Goal: Task Accomplishment & Management: Complete application form

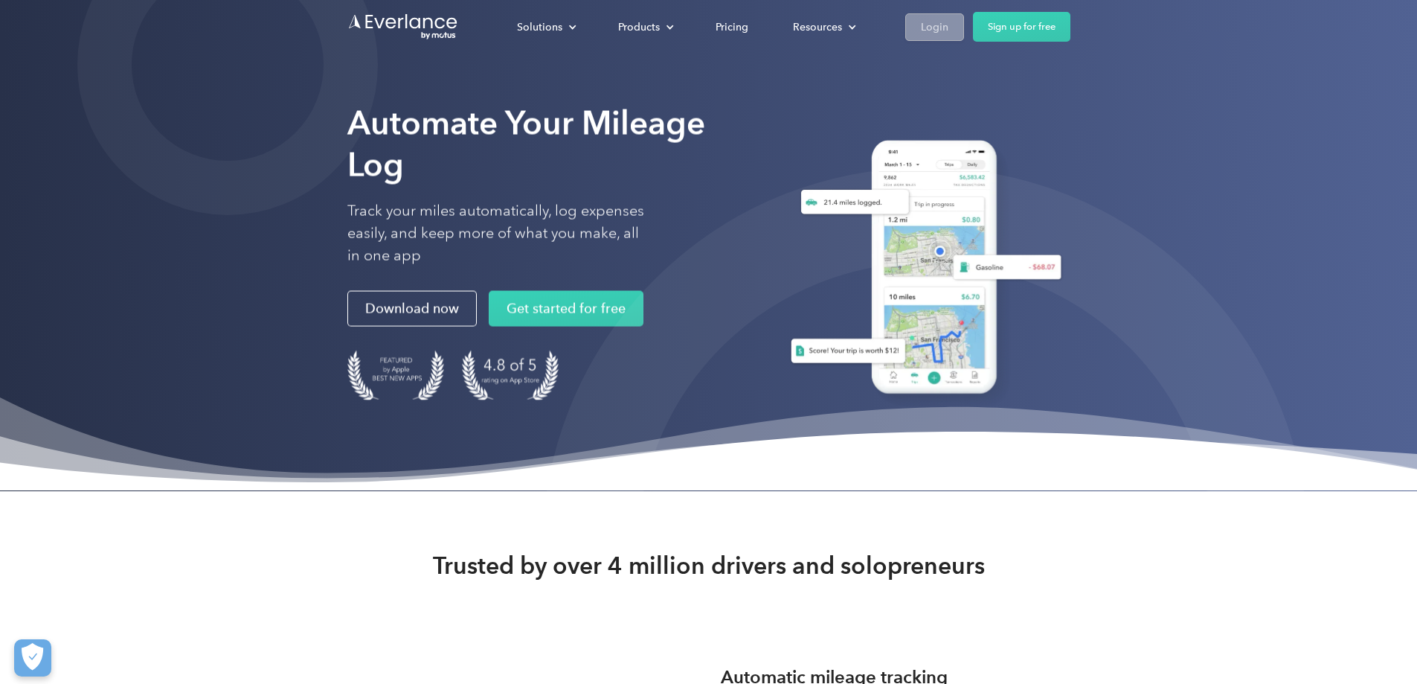
click at [964, 33] on link "Login" at bounding box center [934, 27] width 59 height 28
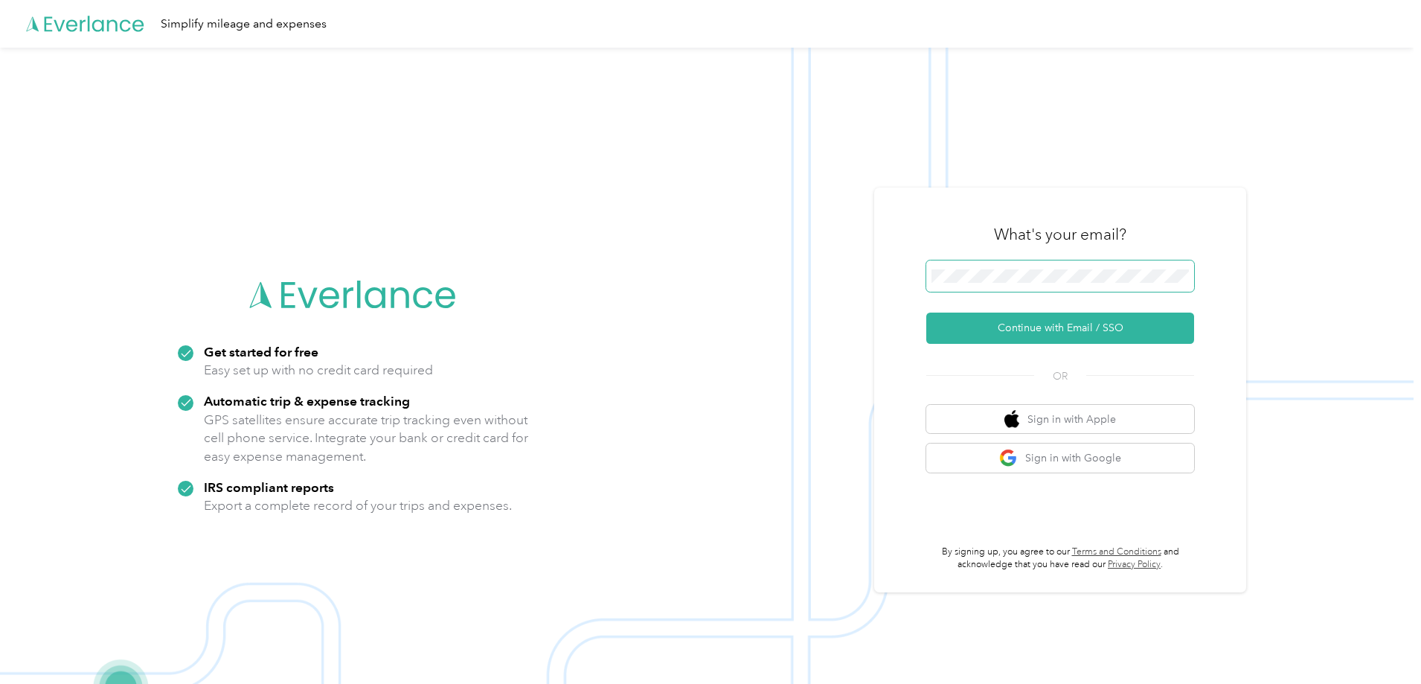
click at [1012, 269] on span at bounding box center [1060, 275] width 268 height 31
click at [1021, 329] on button "Continue with Email / SSO" at bounding box center [1060, 327] width 268 height 31
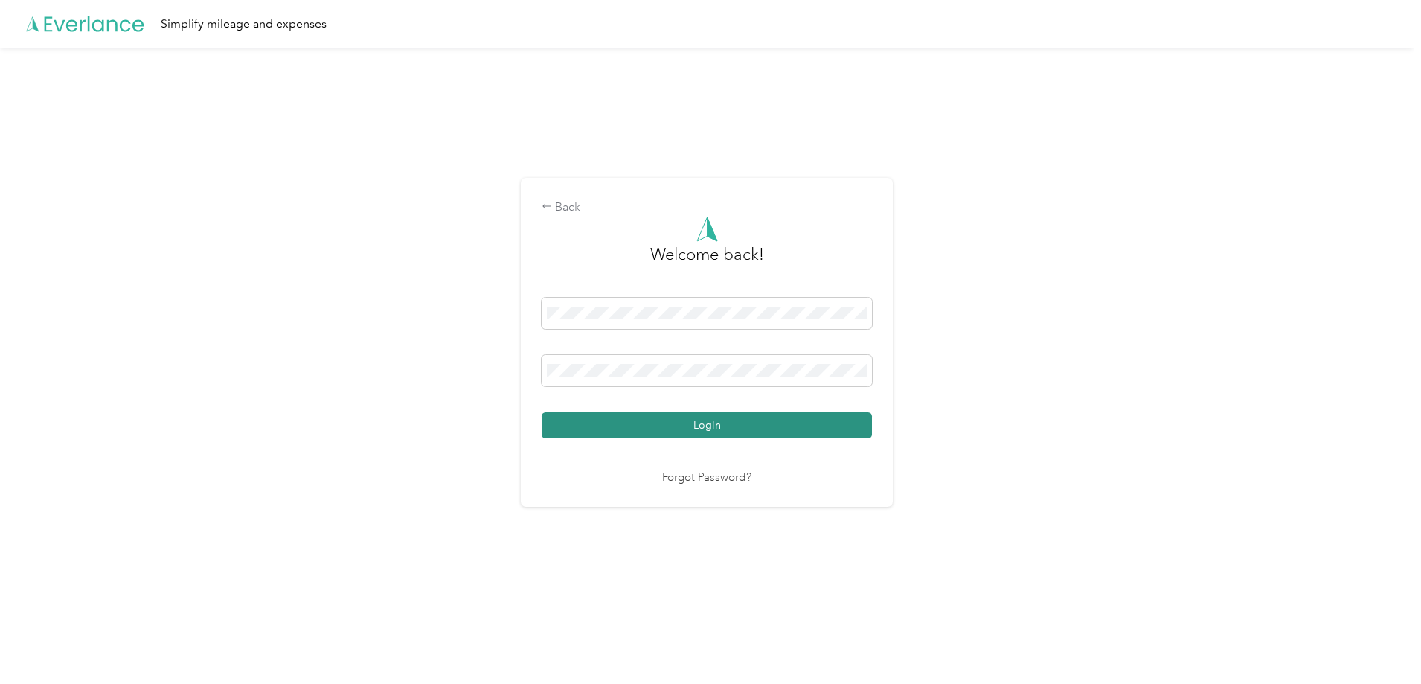
click at [649, 424] on button "Login" at bounding box center [707, 425] width 330 height 26
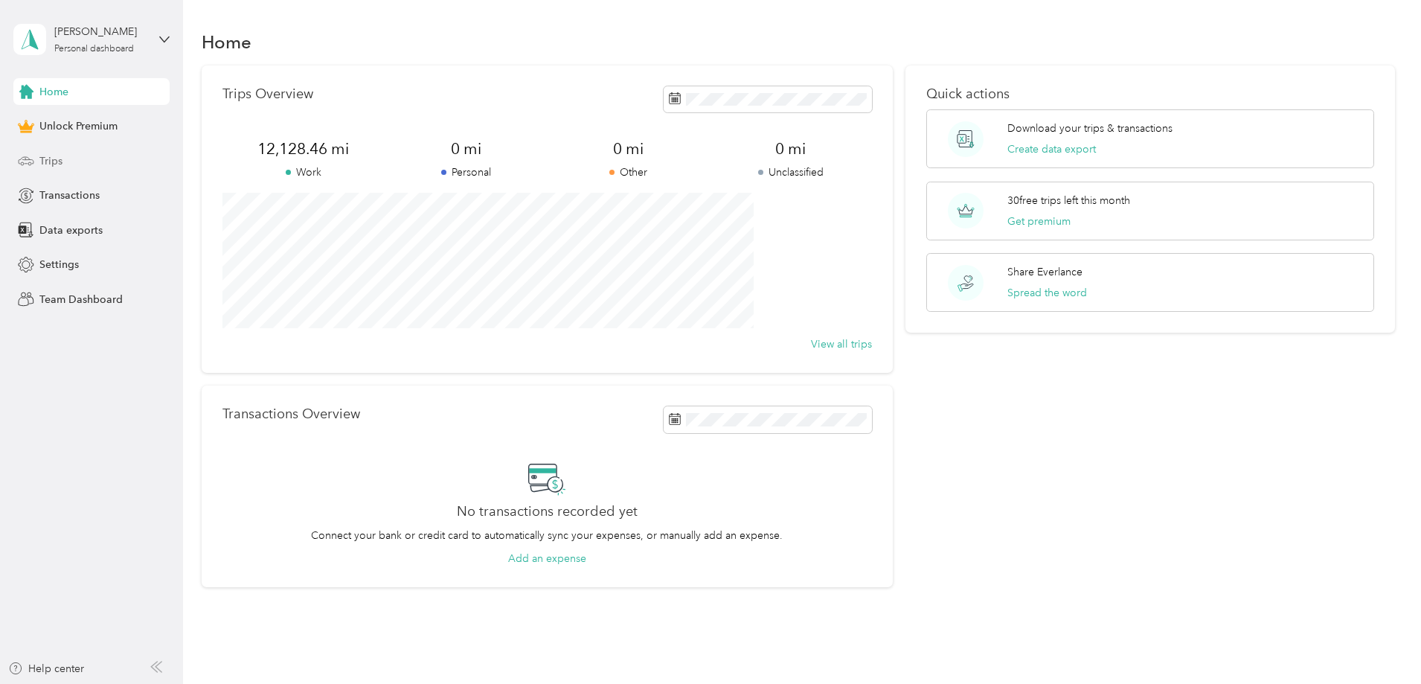
click at [53, 165] on span "Trips" at bounding box center [50, 161] width 23 height 16
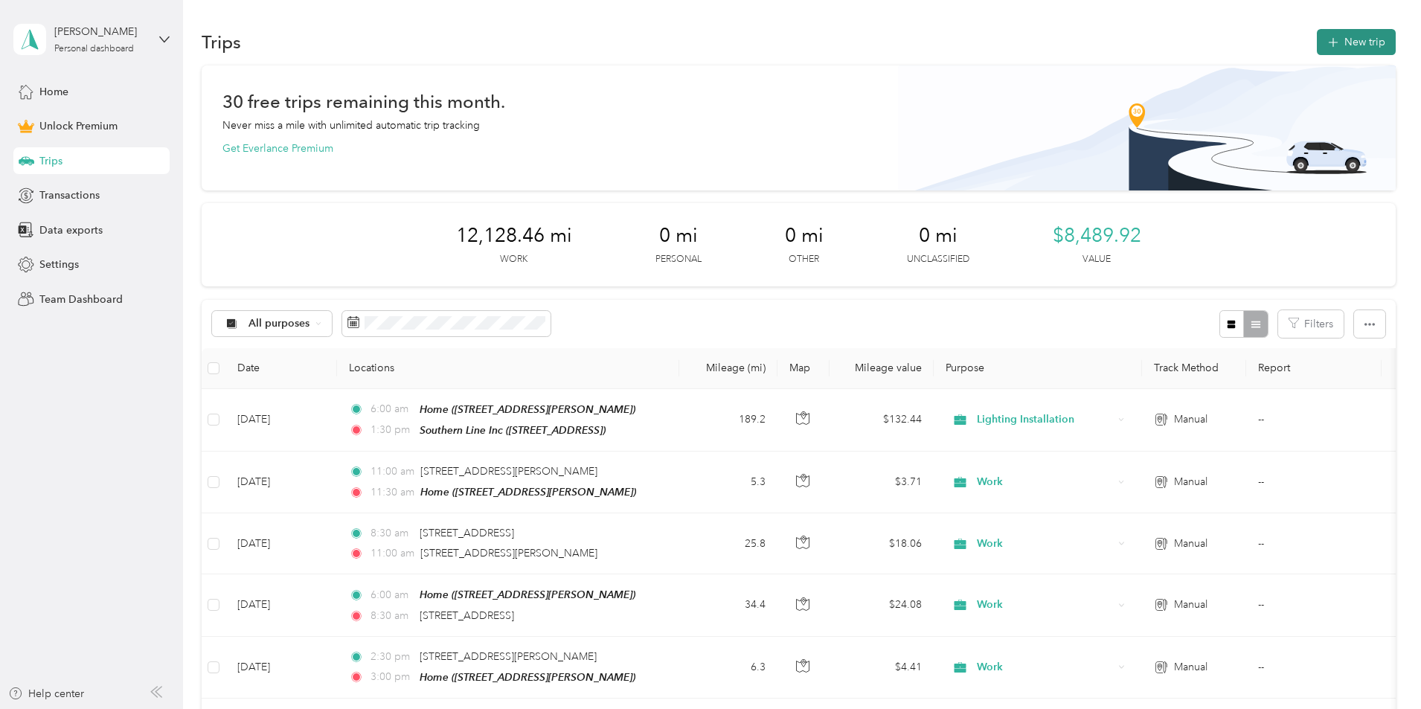
click at [1317, 40] on button "New trip" at bounding box center [1356, 42] width 79 height 26
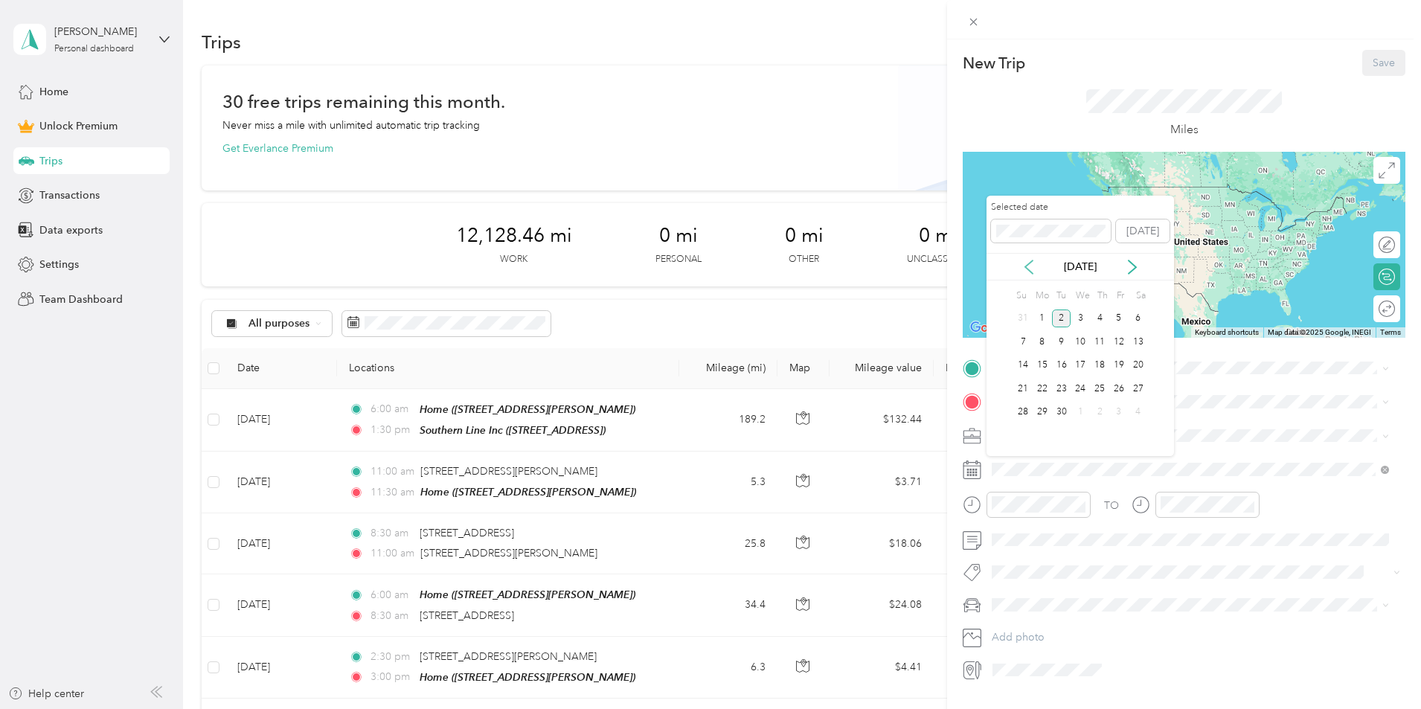
click at [1031, 266] on icon at bounding box center [1028, 267] width 15 height 15
click at [1114, 403] on div "29" at bounding box center [1118, 412] width 19 height 19
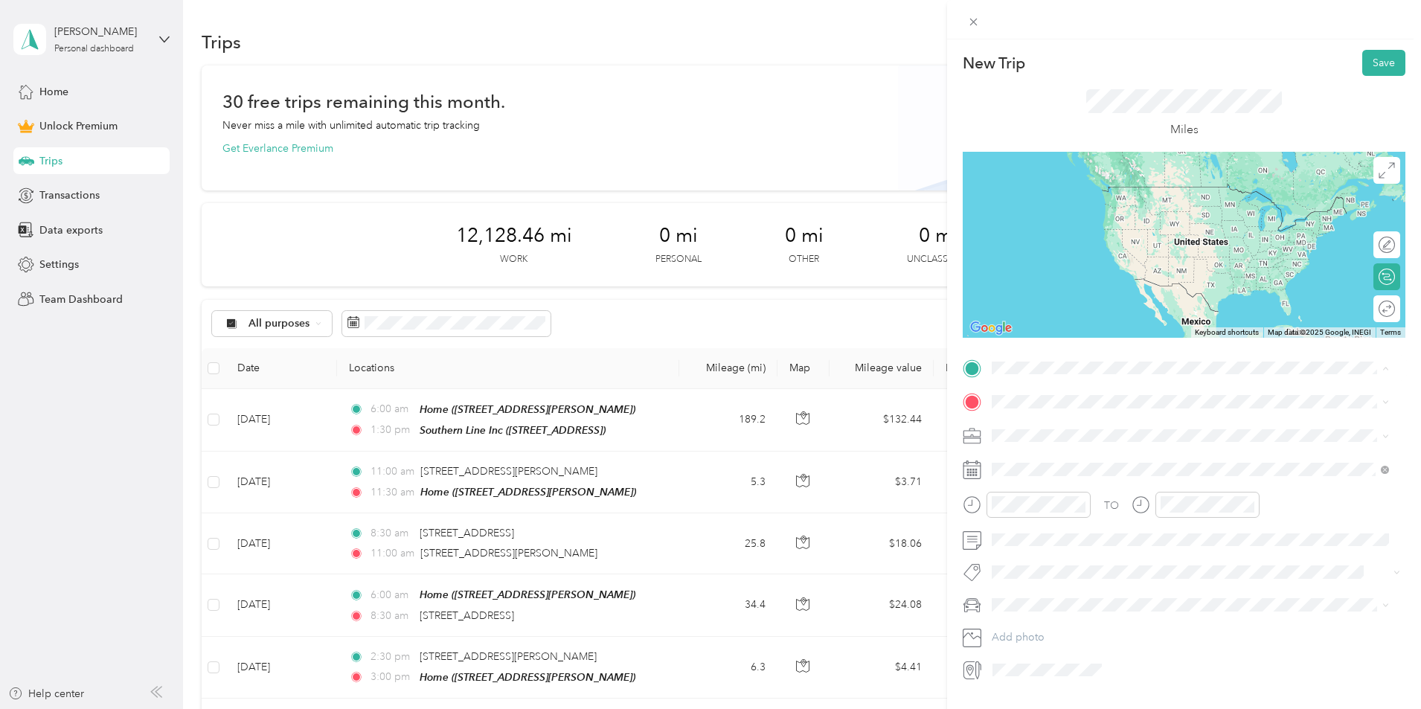
click at [1049, 527] on div "Home [STREET_ADDRESS]" at bounding box center [1067, 529] width 94 height 31
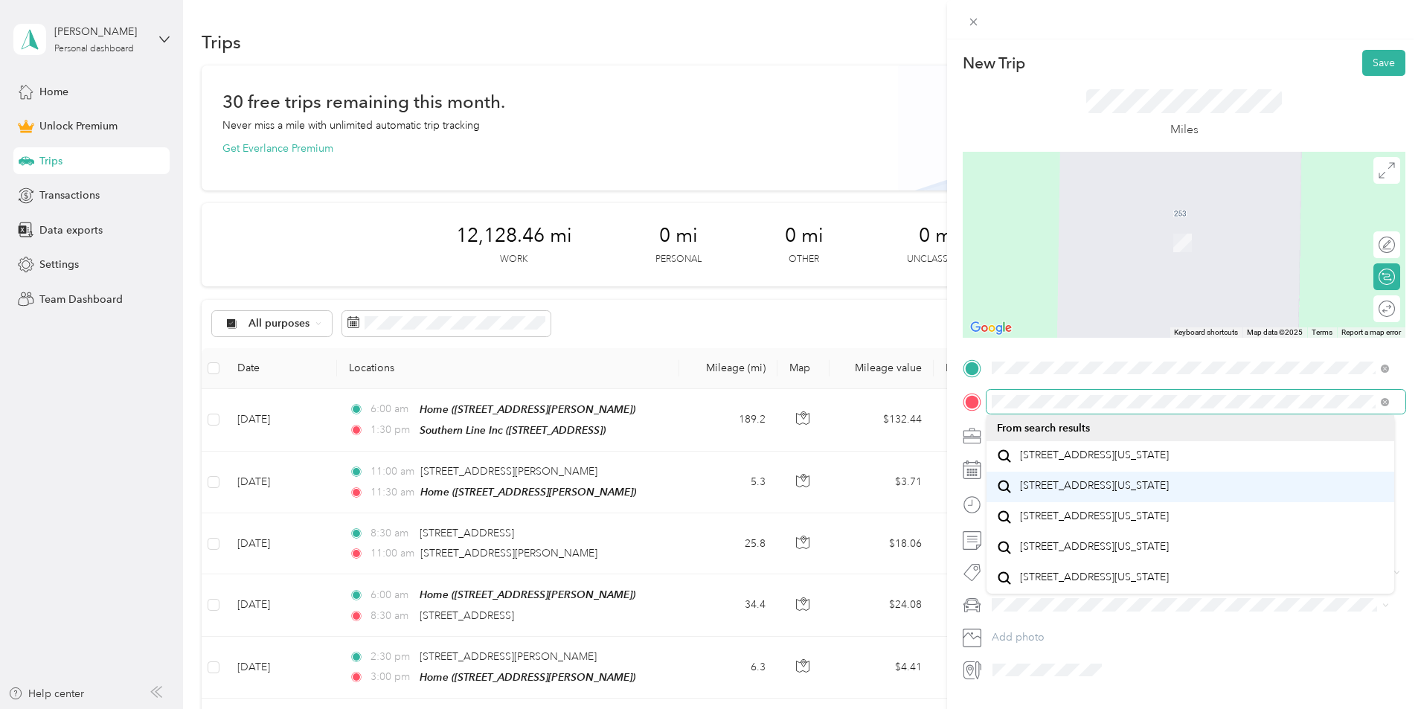
scroll to position [26, 0]
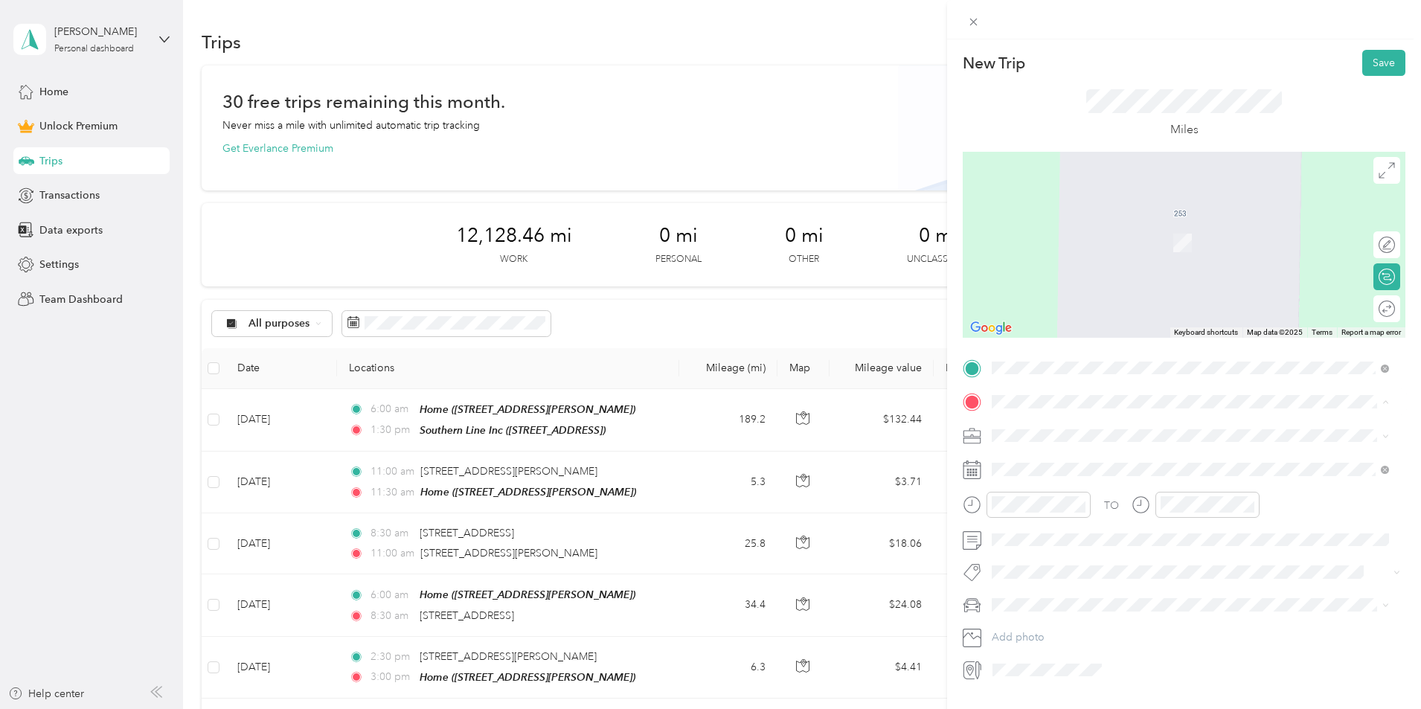
click at [1054, 457] on span "[STREET_ADDRESS][US_STATE]" at bounding box center [1094, 455] width 149 height 13
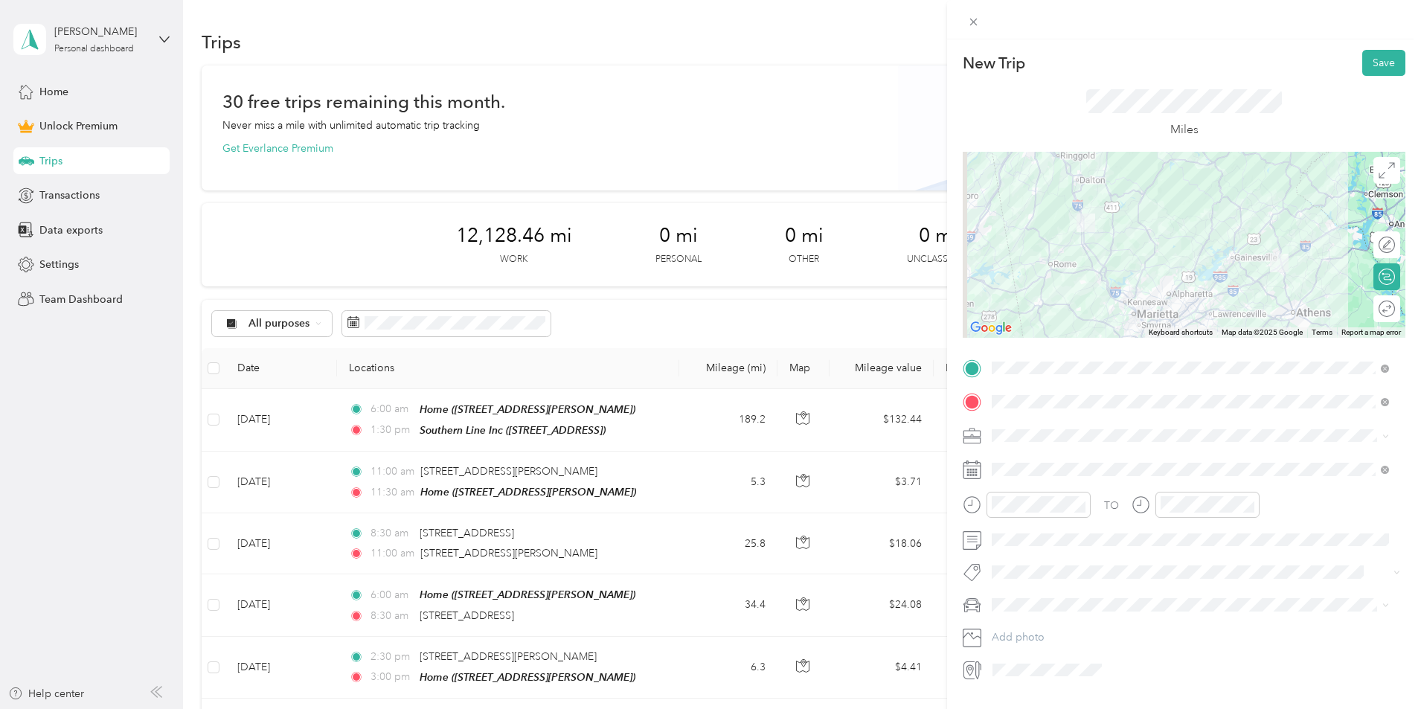
click at [1216, 258] on div at bounding box center [1184, 245] width 443 height 186
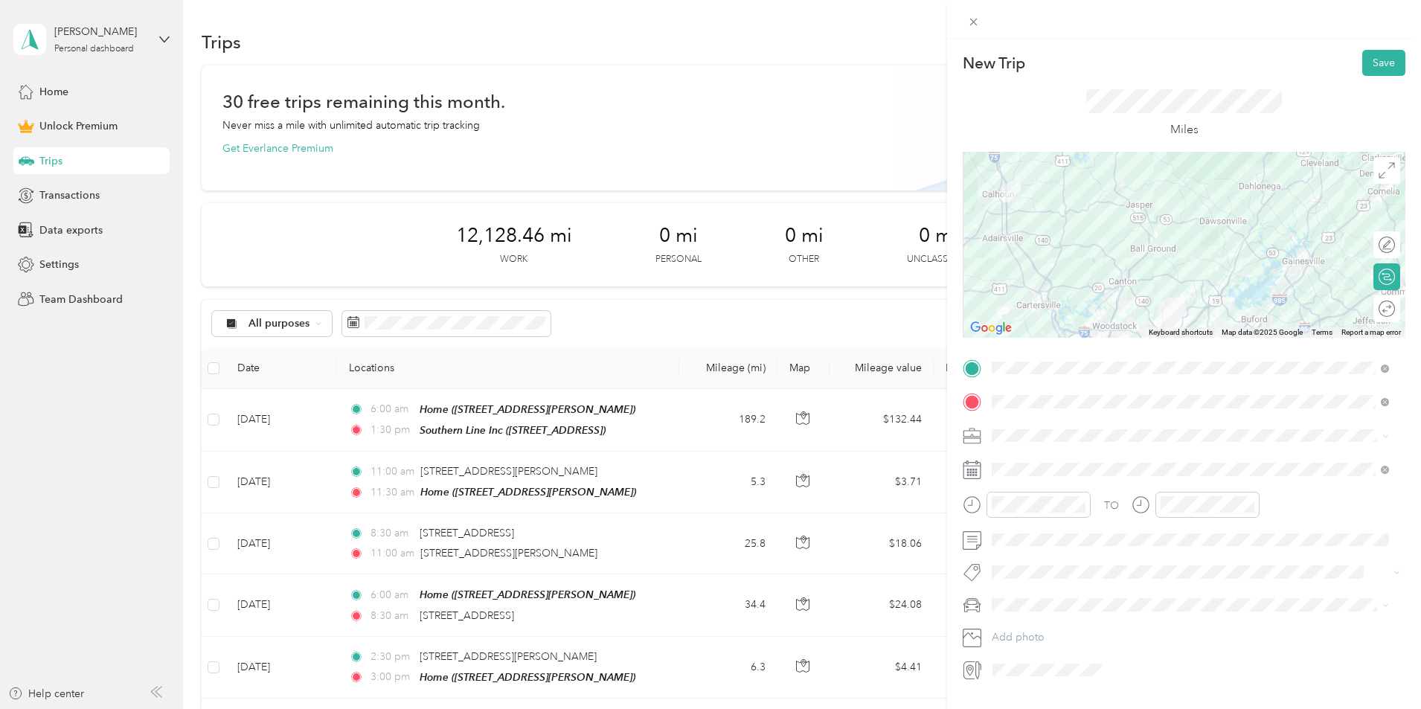
click at [1158, 252] on div at bounding box center [1184, 245] width 443 height 186
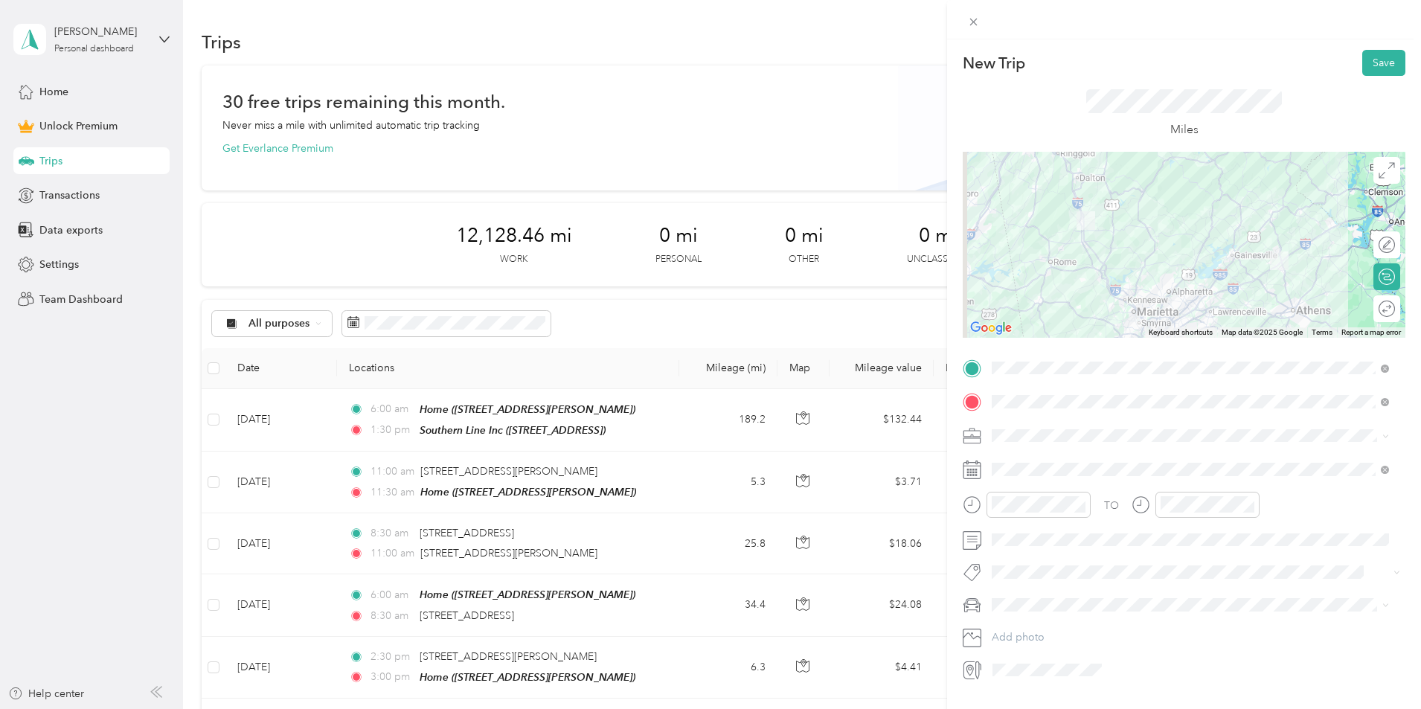
click at [1105, 289] on div at bounding box center [1184, 245] width 443 height 186
click at [1376, 317] on div "Round trip" at bounding box center [1329, 308] width 141 height 27
click at [1376, 315] on div at bounding box center [1379, 309] width 31 height 16
click at [1065, 507] on div "Lighting Installation" at bounding box center [1190, 512] width 387 height 16
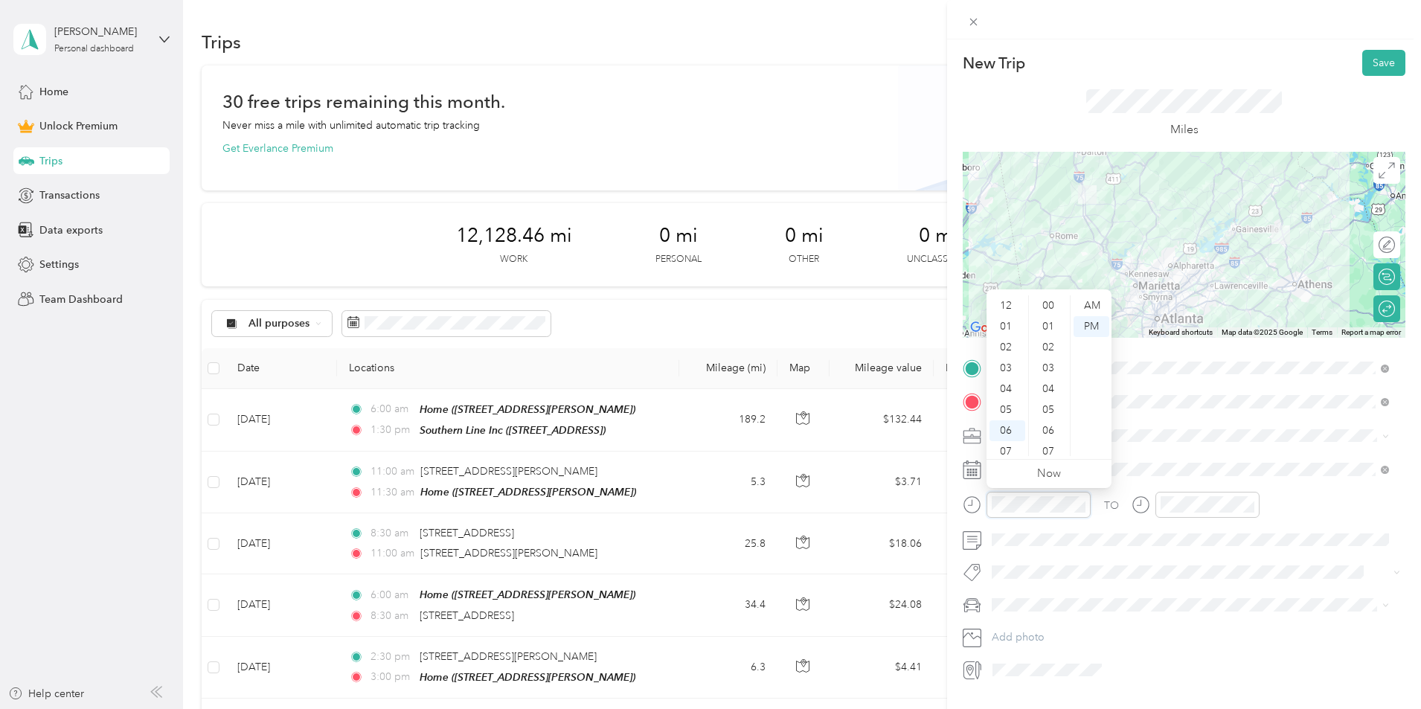
scroll to position [1089, 0]
click at [1006, 324] on div "05" at bounding box center [1007, 320] width 36 height 21
click at [1050, 306] on div "00" at bounding box center [1050, 305] width 36 height 21
click at [1085, 303] on div "AM" at bounding box center [1091, 305] width 36 height 21
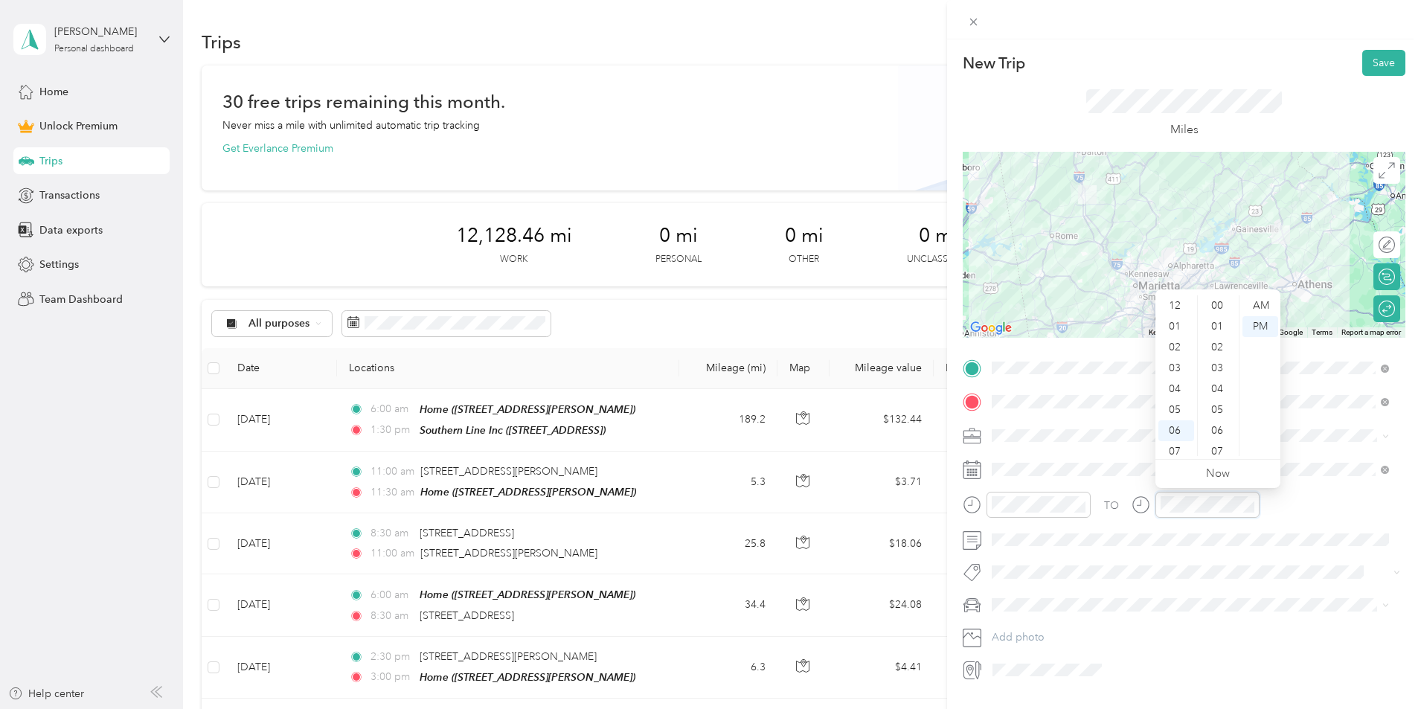
scroll to position [1089, 0]
click at [1179, 312] on div "05" at bounding box center [1176, 320] width 36 height 21
click at [1178, 307] on div "12" at bounding box center [1176, 305] width 36 height 21
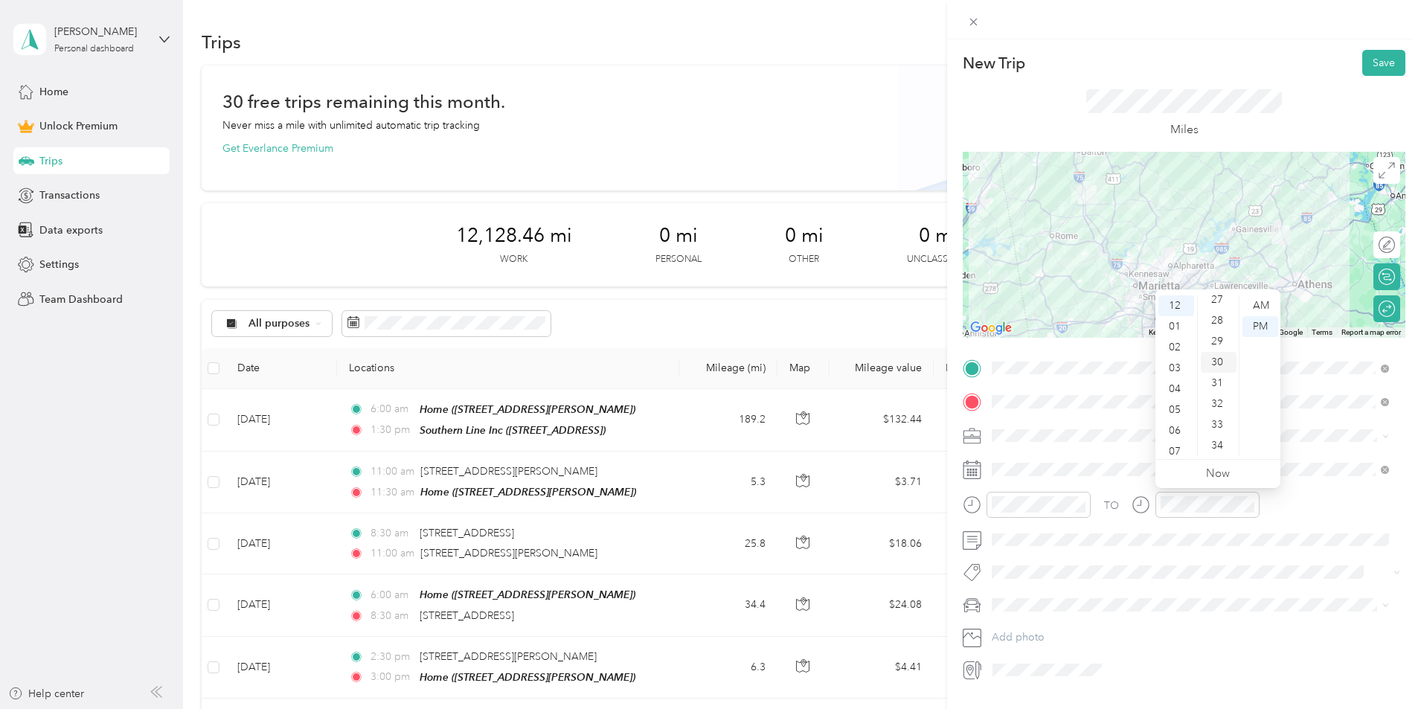
click at [1215, 362] on div "30" at bounding box center [1219, 362] width 36 height 21
click at [1024, 625] on span "Tremor" at bounding box center [1014, 631] width 34 height 13
click at [1370, 64] on button "Save" at bounding box center [1383, 63] width 43 height 26
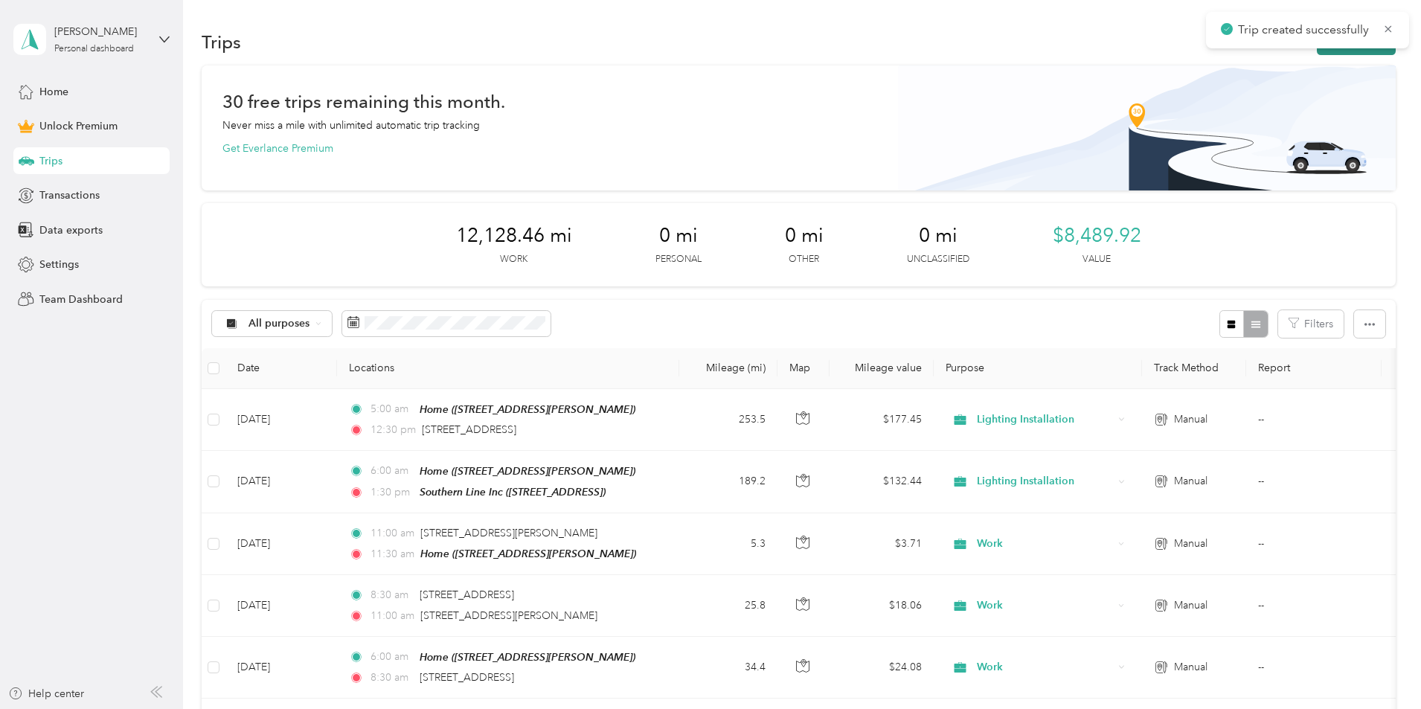
click at [1317, 49] on button "New trip" at bounding box center [1356, 42] width 79 height 26
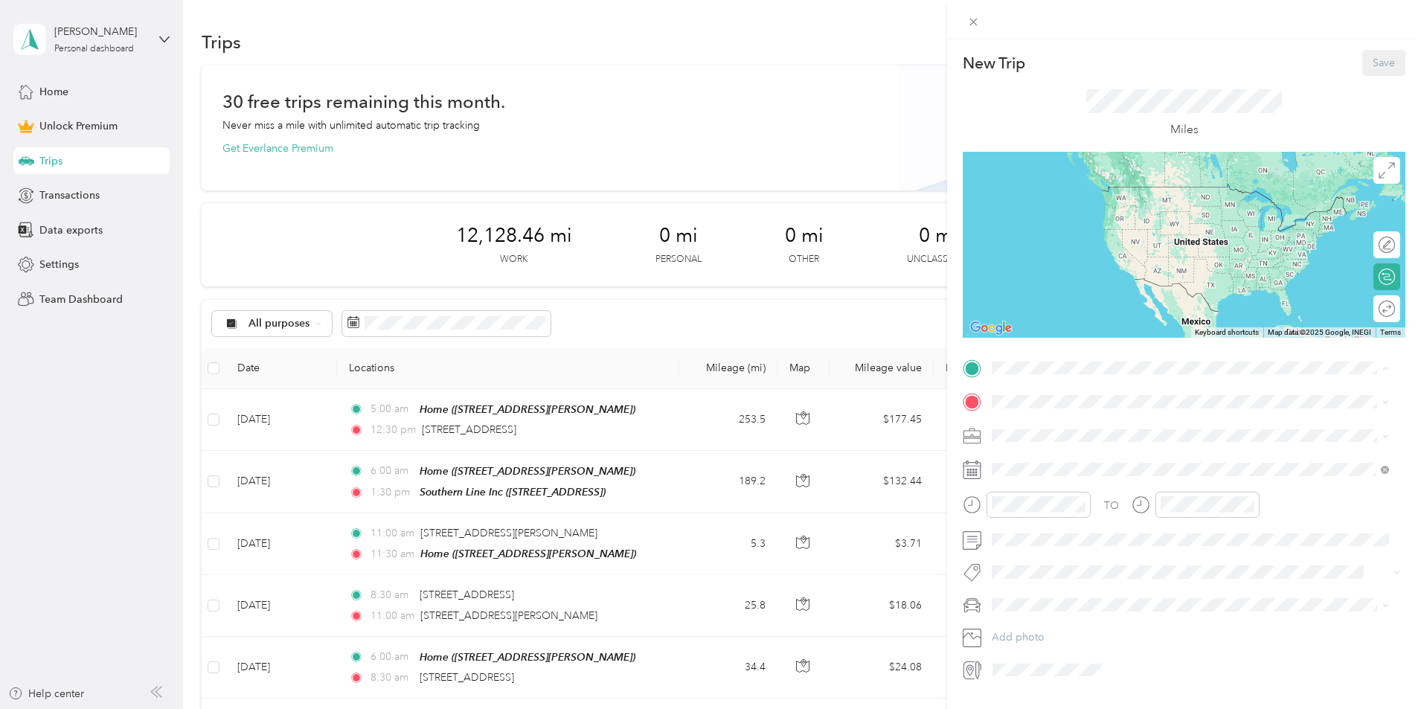
click at [1043, 524] on strong "Home" at bounding box center [1034, 520] width 29 height 13
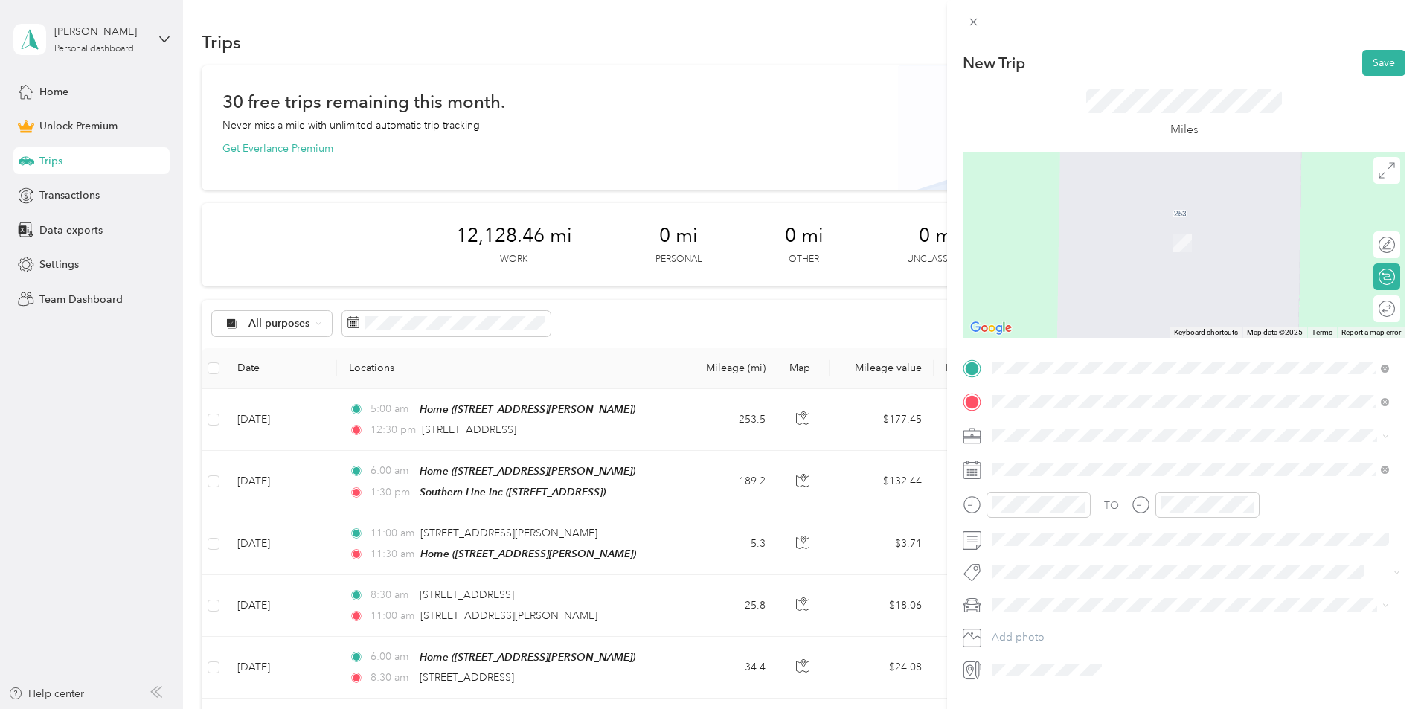
click at [1080, 492] on span "[STREET_ADDRESS][US_STATE]" at bounding box center [1094, 485] width 149 height 13
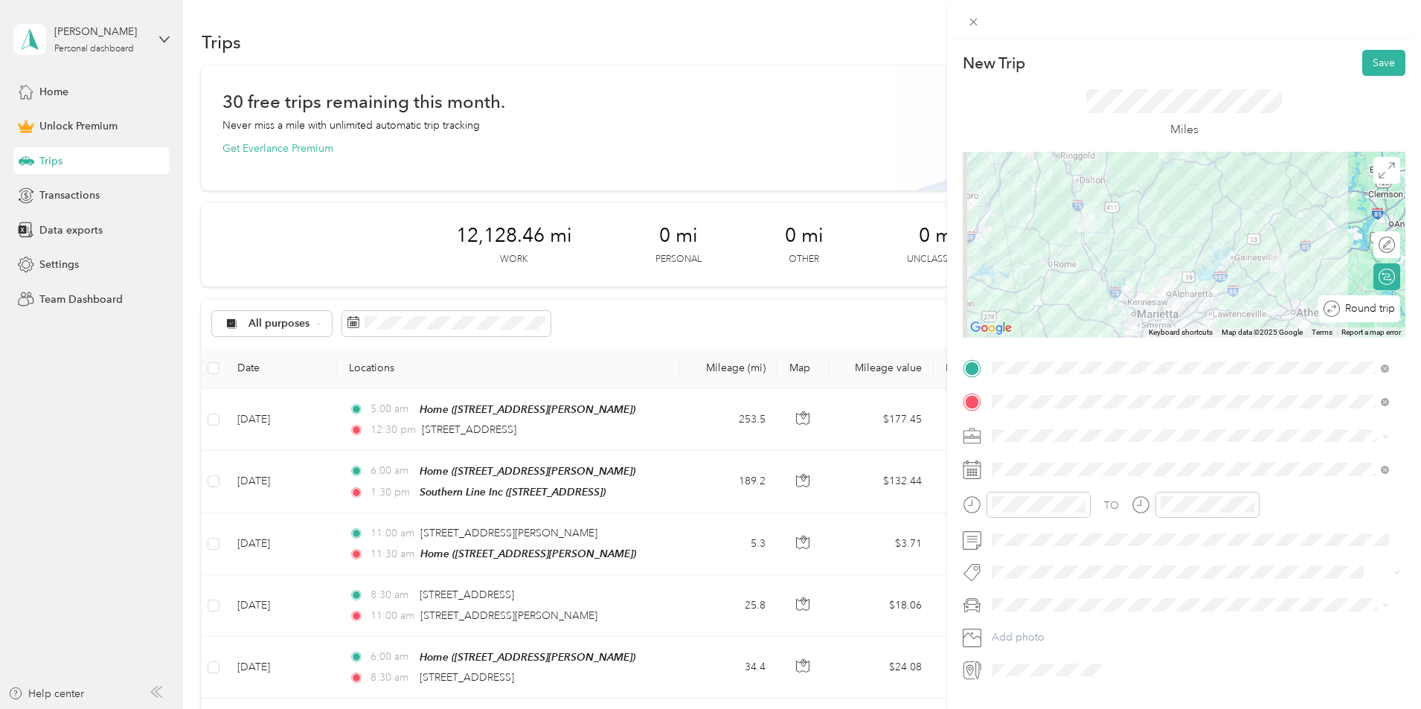
click at [1420, 301] on div at bounding box center [1423, 309] width 0 height 16
click at [1056, 512] on span "Lighting Installation" at bounding box center [1042, 513] width 90 height 13
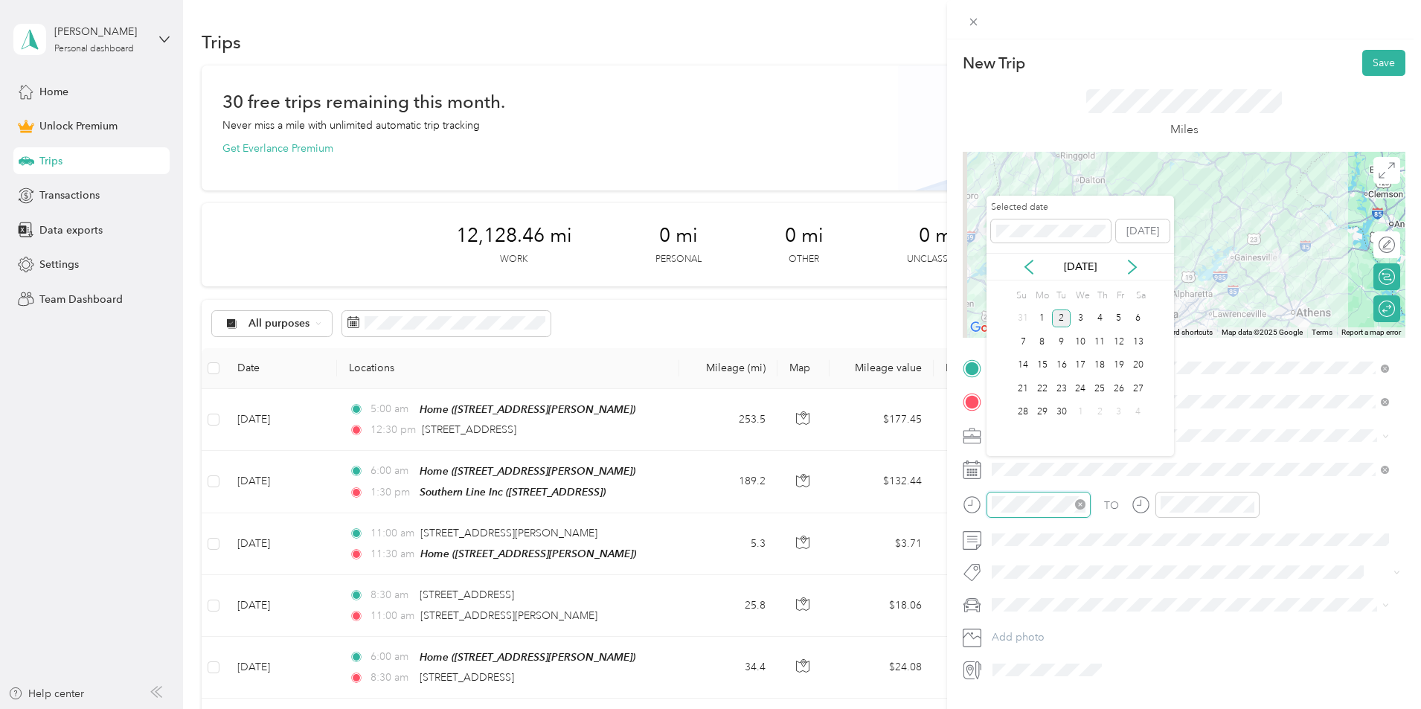
scroll to position [42, 0]
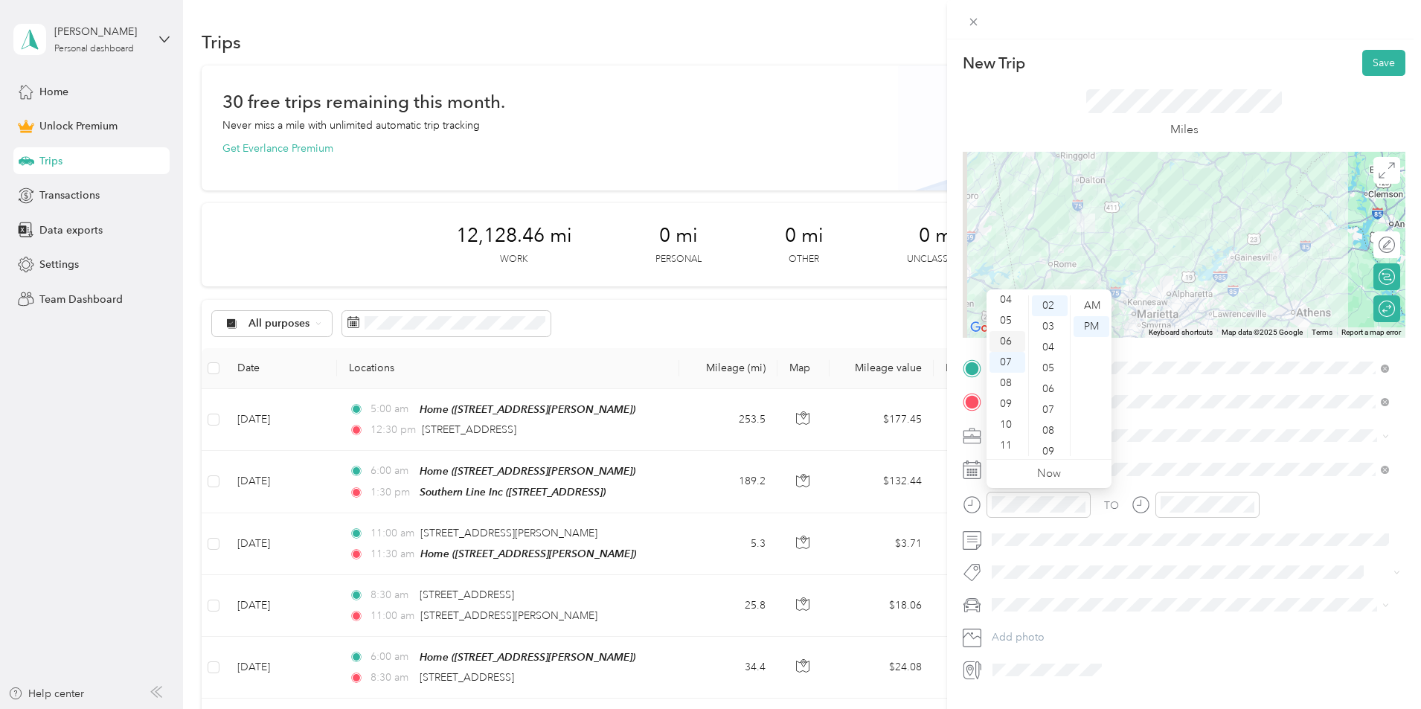
click at [1016, 347] on div "06" at bounding box center [1007, 341] width 36 height 21
click at [1056, 300] on div "00" at bounding box center [1050, 305] width 36 height 21
click at [1093, 298] on div "AM" at bounding box center [1091, 305] width 36 height 21
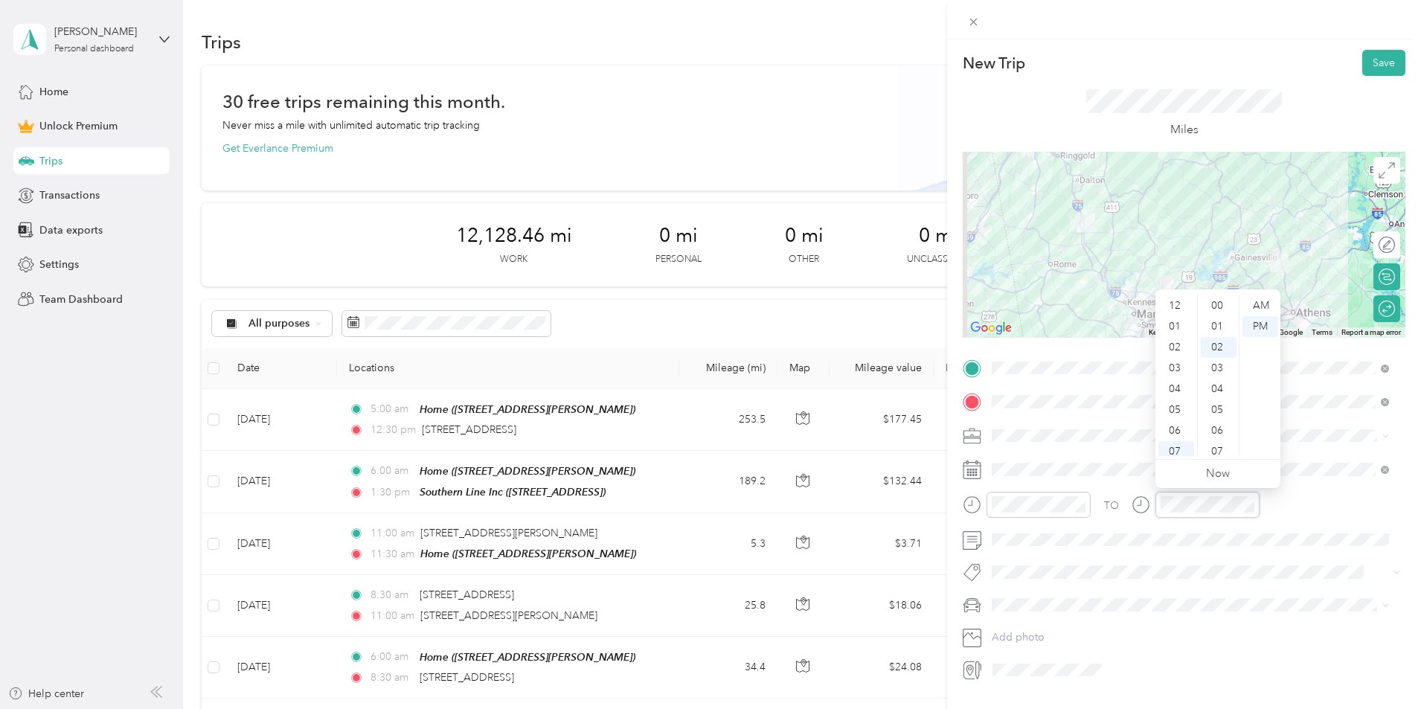
scroll to position [89, 0]
click at [1168, 344] on div "06" at bounding box center [1176, 341] width 36 height 21
click at [1218, 370] on div "30" at bounding box center [1219, 368] width 36 height 21
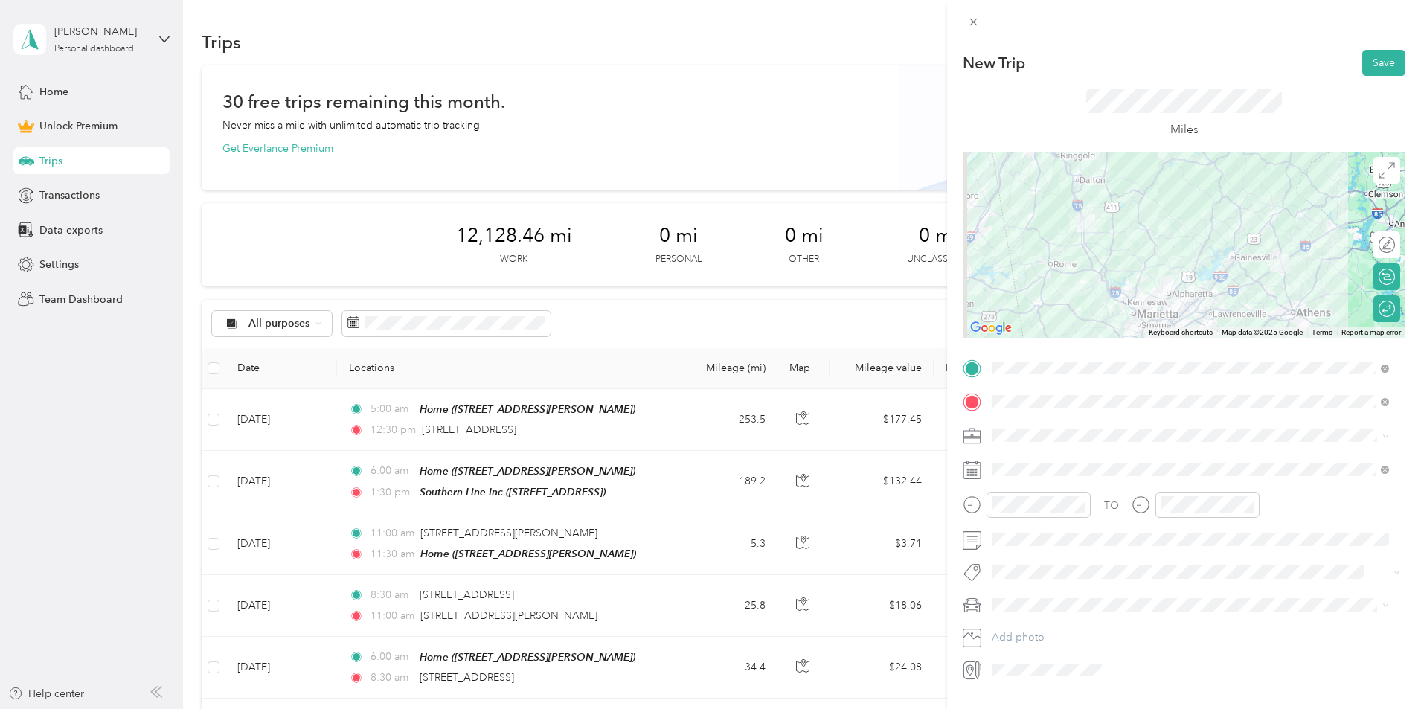
click at [1037, 628] on div "Tremor" at bounding box center [1190, 630] width 387 height 16
click at [1374, 67] on button "Save" at bounding box center [1383, 63] width 43 height 26
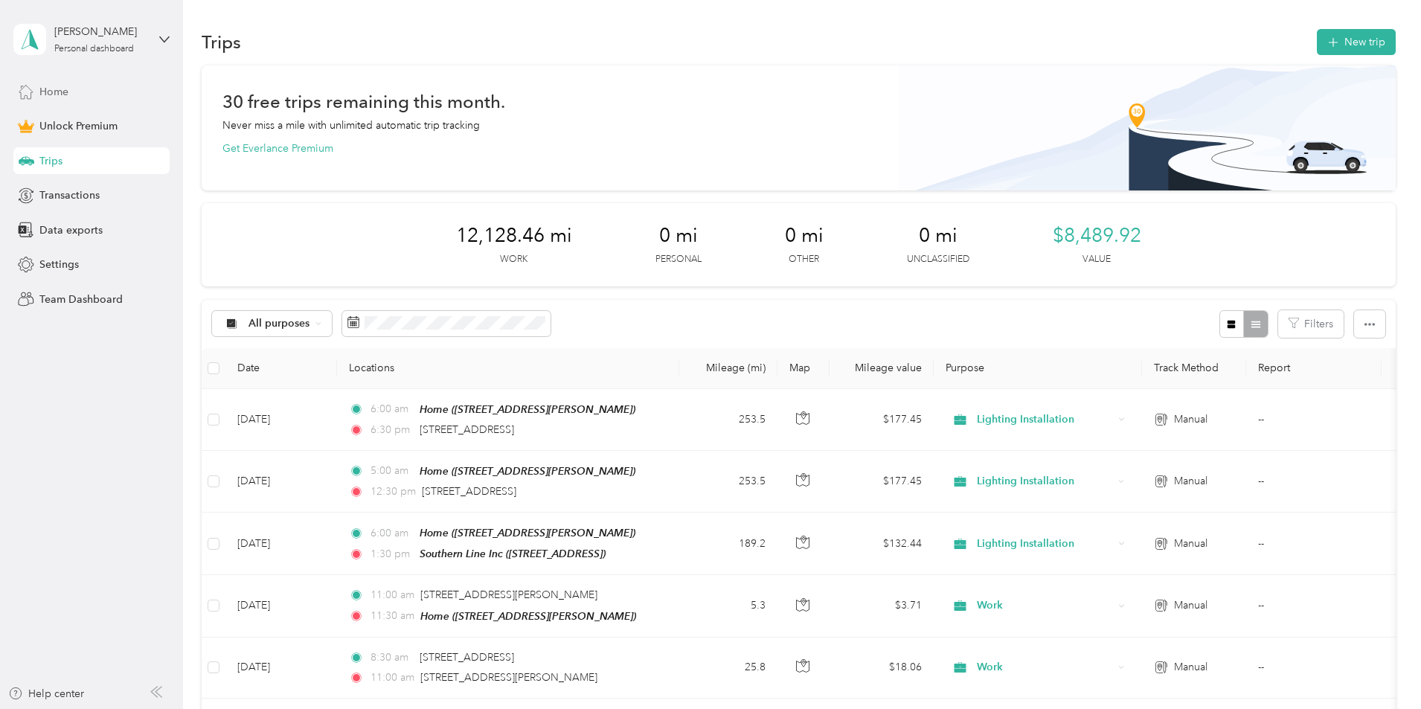
click at [100, 95] on div "Home" at bounding box center [91, 91] width 156 height 27
